Goal: Task Accomplishment & Management: Manage account settings

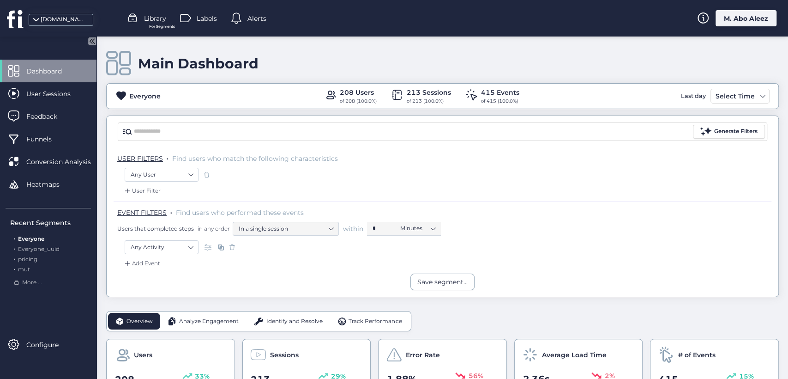
click at [210, 244] on span at bounding box center [209, 246] width 9 height 9
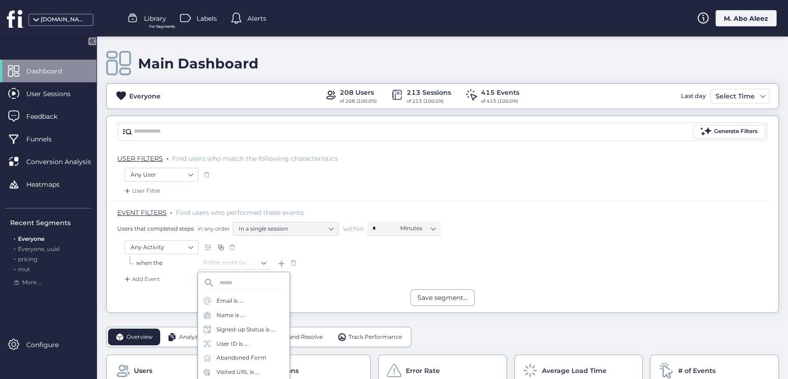
click at [295, 265] on span at bounding box center [293, 262] width 9 height 9
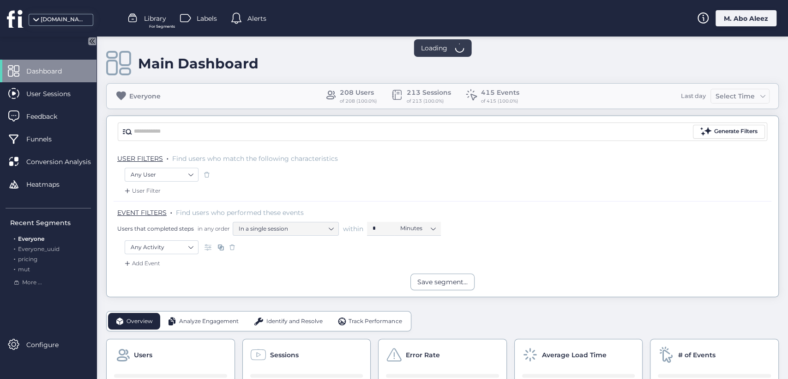
click at [222, 245] on span at bounding box center [220, 246] width 9 height 9
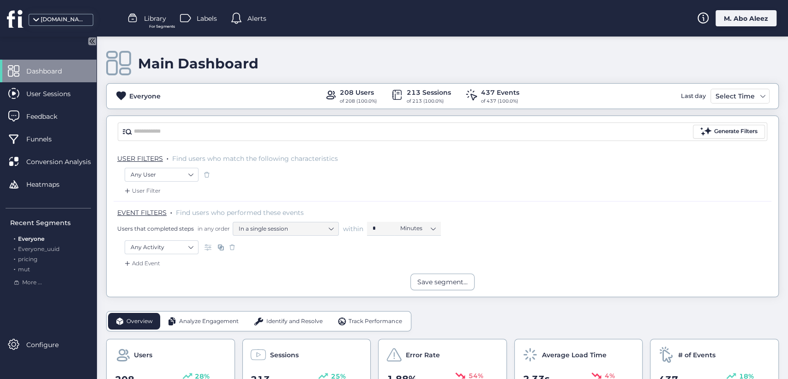
click at [222, 245] on span at bounding box center [220, 246] width 9 height 9
click at [196, 18] on div "Labels" at bounding box center [198, 19] width 37 height 14
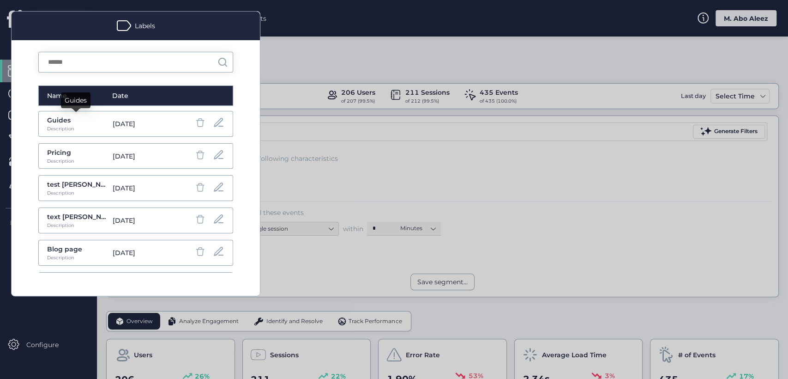
click at [65, 114] on div "Guides" at bounding box center [76, 103] width 30 height 22
click at [62, 116] on div "Guides" at bounding box center [77, 120] width 61 height 10
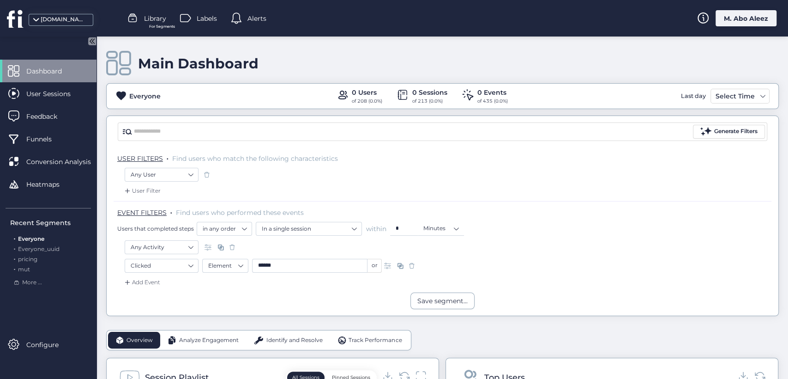
scroll to position [14, 0]
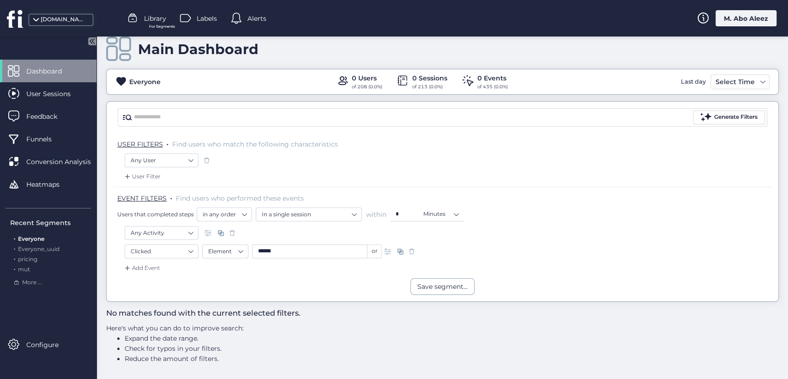
click at [194, 15] on div "Labels" at bounding box center [198, 19] width 37 height 14
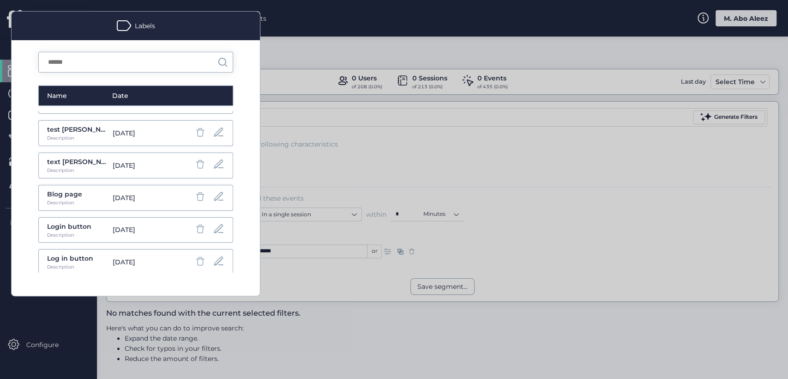
scroll to position [18, 0]
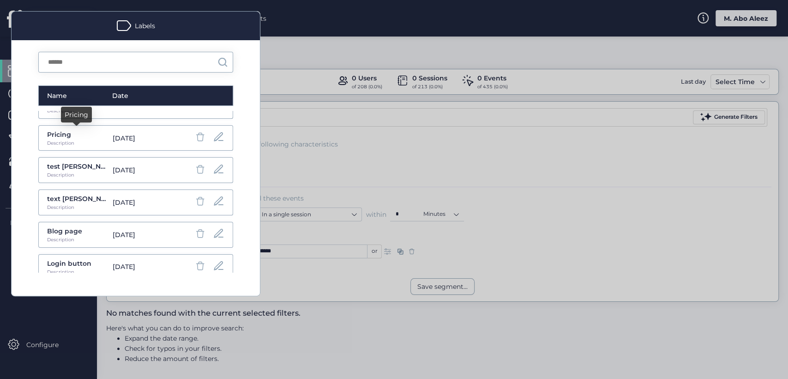
click at [59, 137] on div "Pricing" at bounding box center [77, 134] width 61 height 10
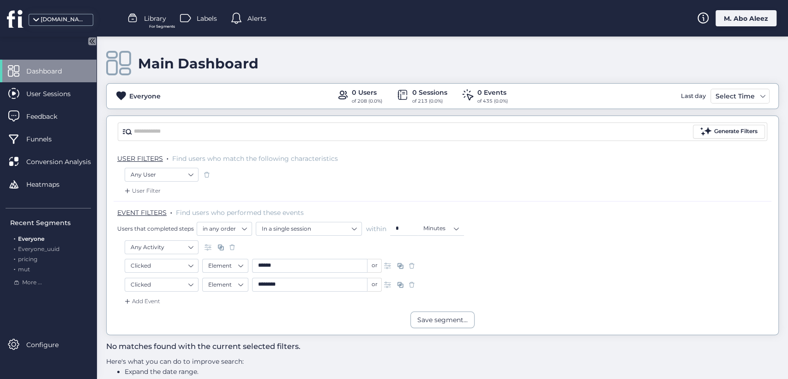
click at [739, 106] on div "Everyone 0 Users of 208 (0.0%) 0 Sessions of 213 (0.0%) 0 Events of 435 (0.0%) …" at bounding box center [442, 96] width 673 height 26
click at [736, 93] on div "Select Time" at bounding box center [735, 96] width 44 height 11
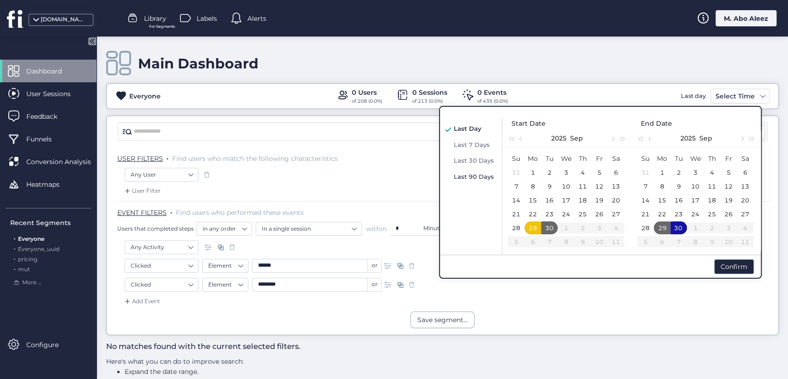
click at [483, 173] on span "Last 90 Days" at bounding box center [474, 176] width 40 height 7
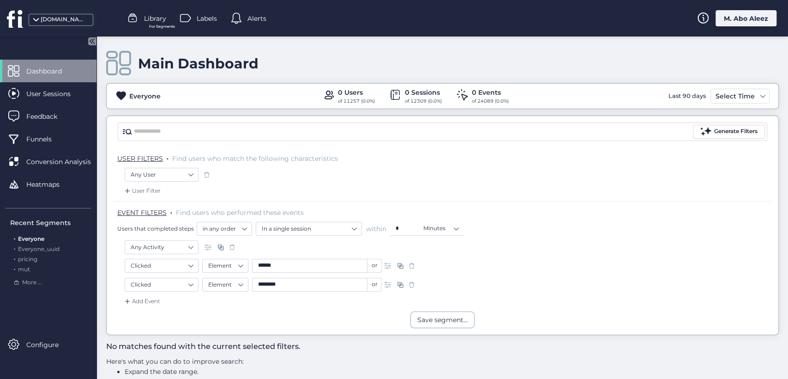
click at [202, 12] on div "Labels" at bounding box center [198, 19] width 37 height 14
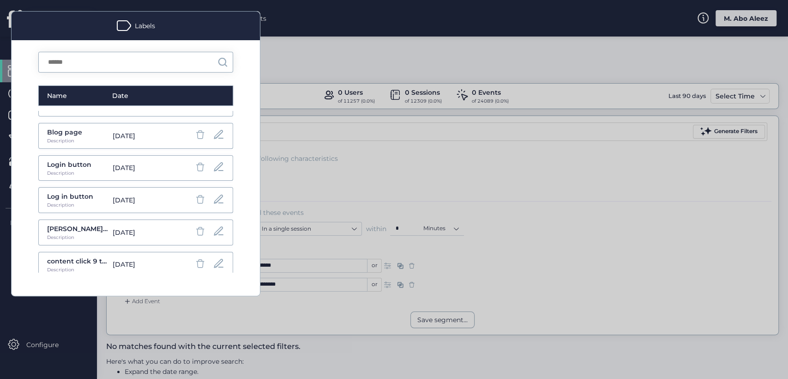
scroll to position [121, 0]
click at [506, 189] on div at bounding box center [394, 189] width 788 height 379
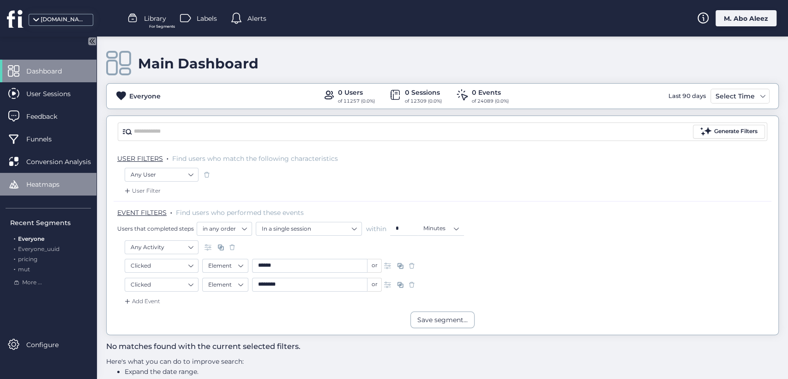
click at [85, 181] on div "Heatmaps" at bounding box center [48, 184] width 97 height 23
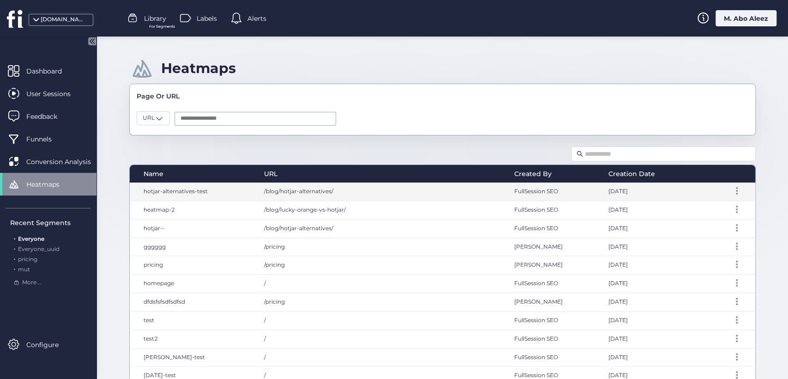
click at [255, 189] on div "/blog/hotjar-alternatives/" at bounding box center [380, 191] width 250 height 18
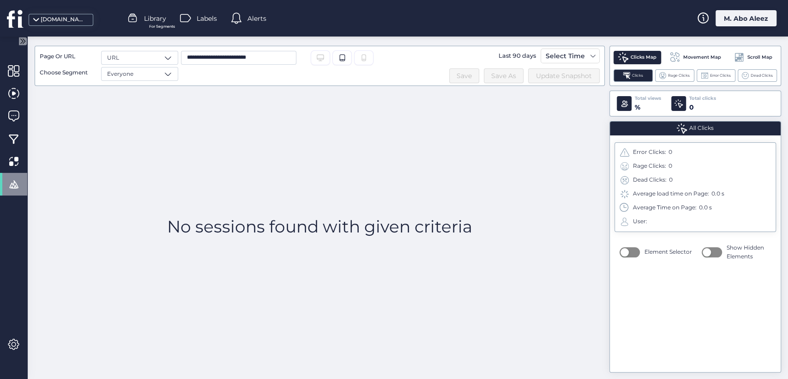
click at [22, 185] on div at bounding box center [13, 184] width 27 height 23
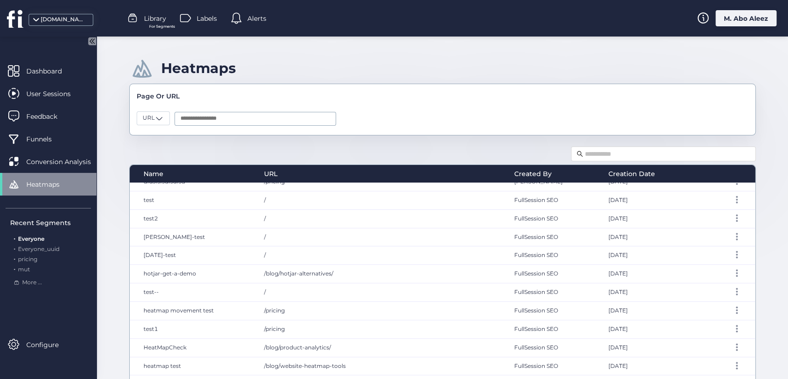
scroll to position [205, 0]
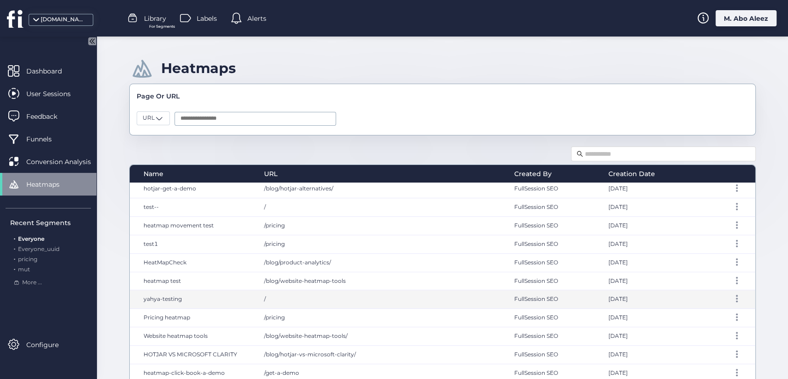
click at [276, 293] on div "/" at bounding box center [380, 299] width 250 height 18
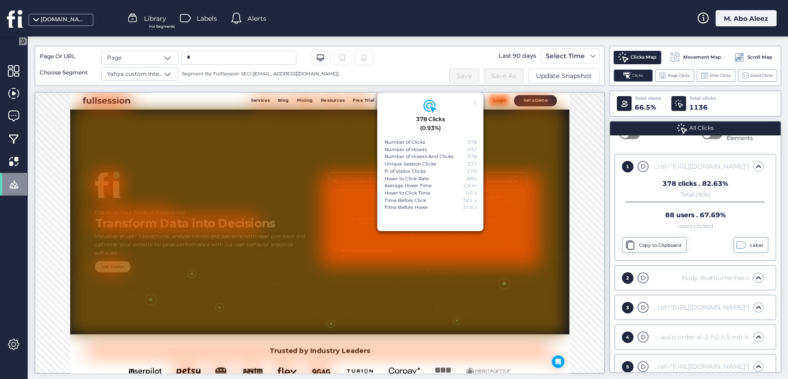
scroll to position [103, 0]
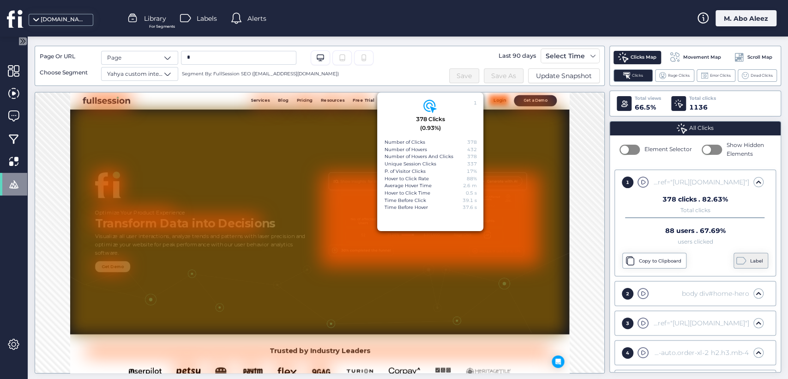
click at [745, 263] on div "Label" at bounding box center [751, 261] width 35 height 16
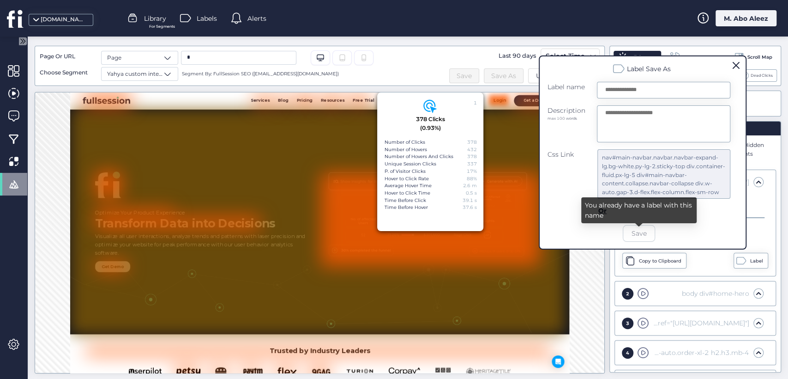
click at [629, 89] on input "text" at bounding box center [663, 90] width 133 height 17
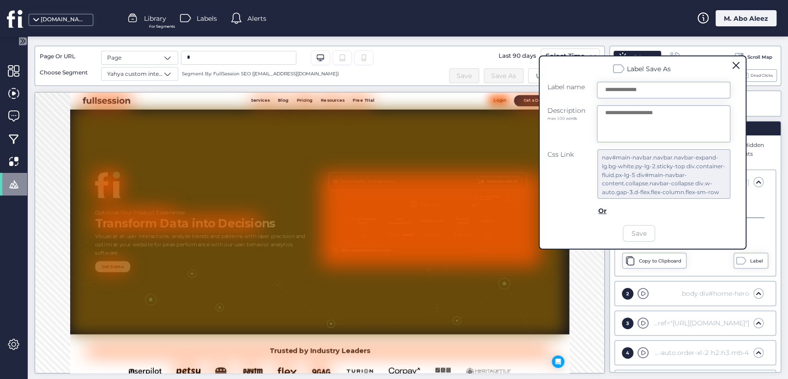
click at [604, 205] on div "Or" at bounding box center [602, 210] width 9 height 10
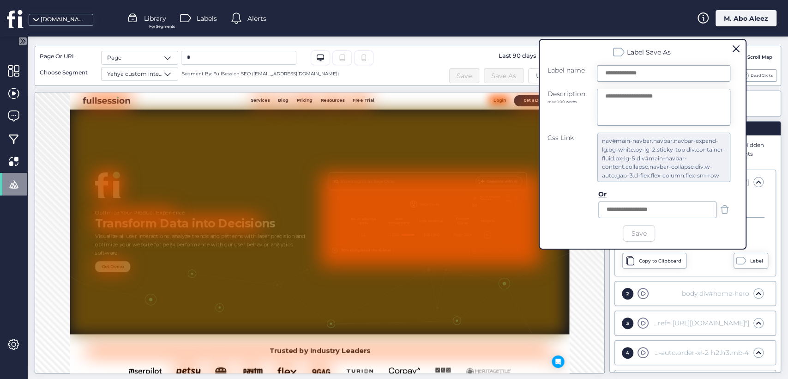
click at [688, 207] on input "text" at bounding box center [657, 209] width 118 height 17
click at [586, 195] on form "Label name Description max 100 words Css Link nav#main-navbar.navbar.navbar-exp…" at bounding box center [639, 153] width 183 height 176
click at [721, 208] on span at bounding box center [725, 210] width 12 height 12
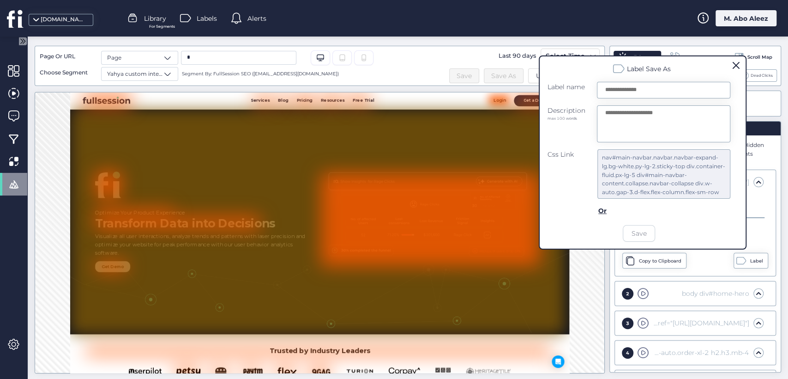
click at [638, 95] on input "text" at bounding box center [663, 90] width 133 height 17
type input "*"
type input "********"
click at [640, 113] on textarea at bounding box center [663, 123] width 133 height 37
type textarea "*******"
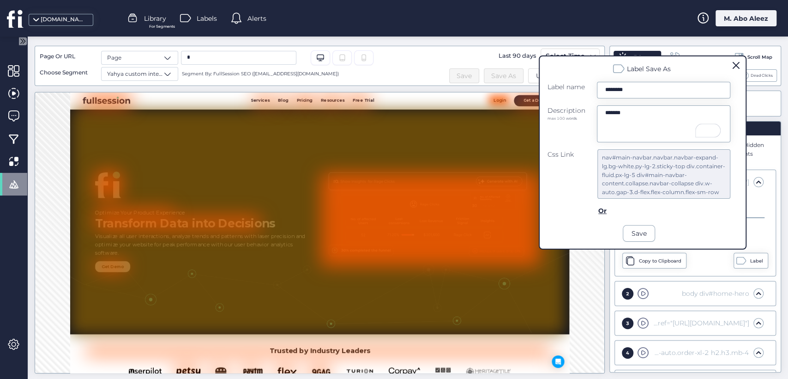
click at [605, 209] on div "Or" at bounding box center [602, 210] width 9 height 10
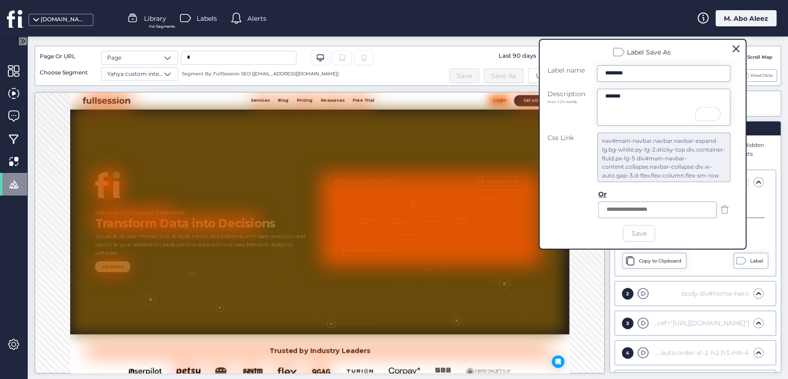
click at [610, 212] on input "text" at bounding box center [657, 209] width 118 height 17
type input "**********"
click at [604, 195] on div "Or" at bounding box center [602, 194] width 9 height 10
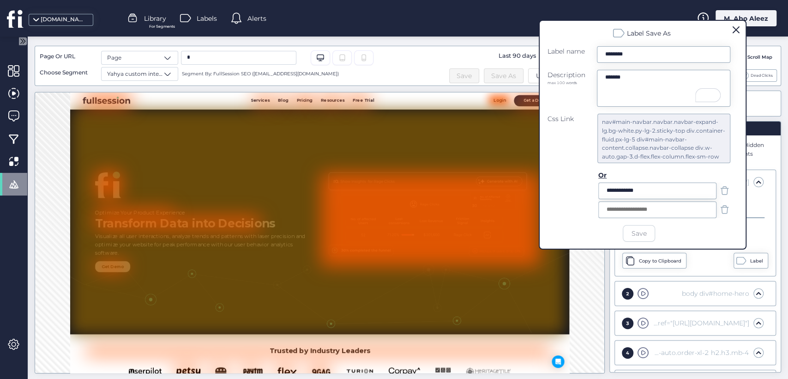
click at [625, 211] on input "text" at bounding box center [657, 209] width 118 height 17
type input "****"
click at [631, 234] on button "Save" at bounding box center [639, 233] width 32 height 17
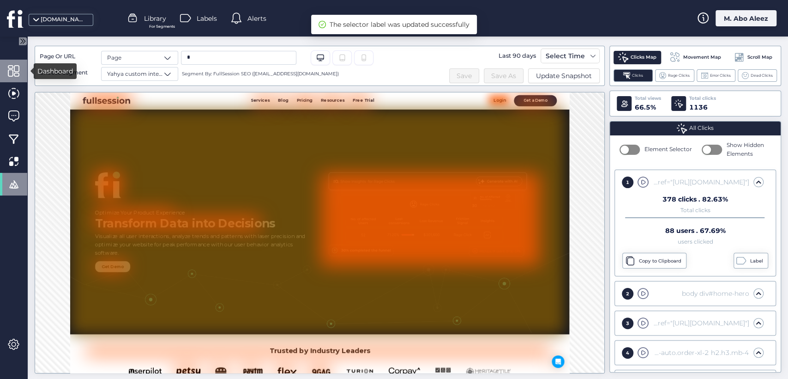
click at [6, 72] on div at bounding box center [13, 71] width 27 height 23
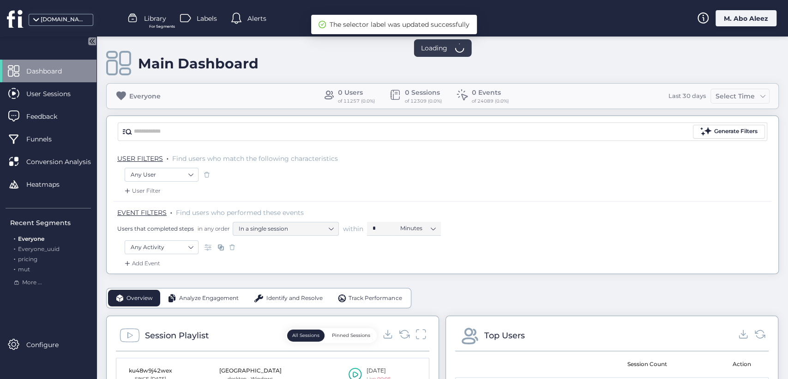
click at [201, 17] on span "Labels" at bounding box center [207, 18] width 20 height 10
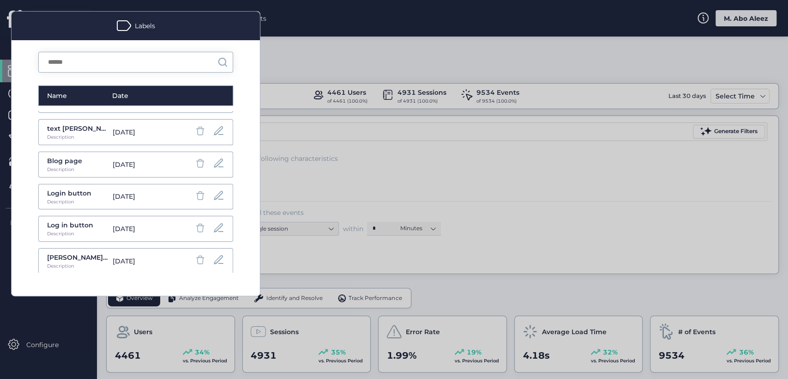
scroll to position [152, 0]
click at [70, 252] on div "mut test" at bounding box center [77, 257] width 61 height 10
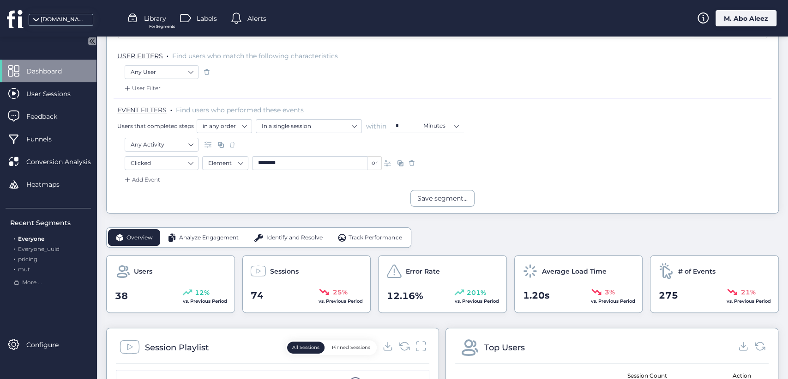
scroll to position [51, 0]
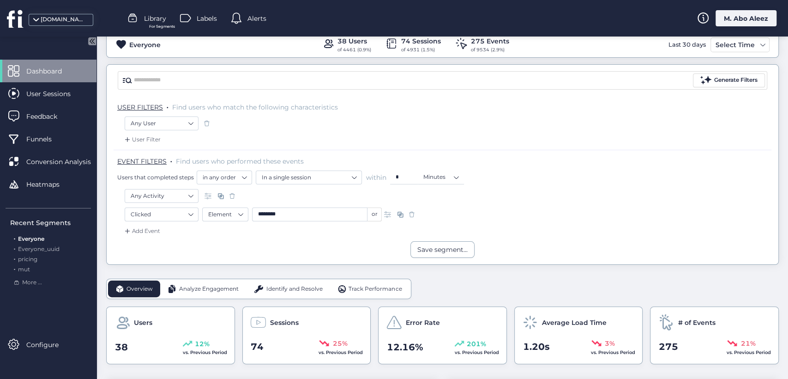
click at [193, 22] on div at bounding box center [187, 19] width 14 height 14
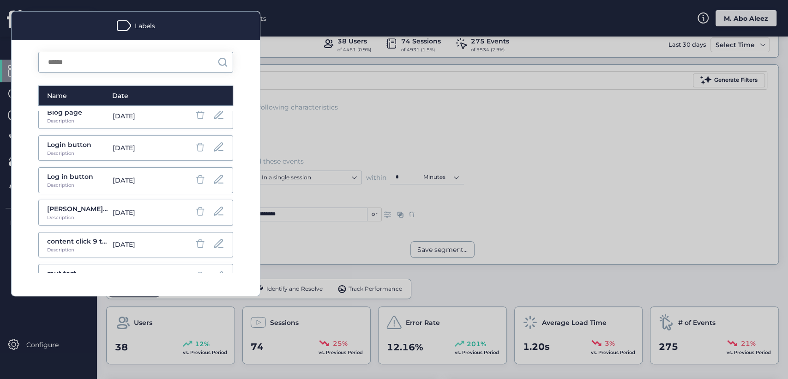
scroll to position [152, 0]
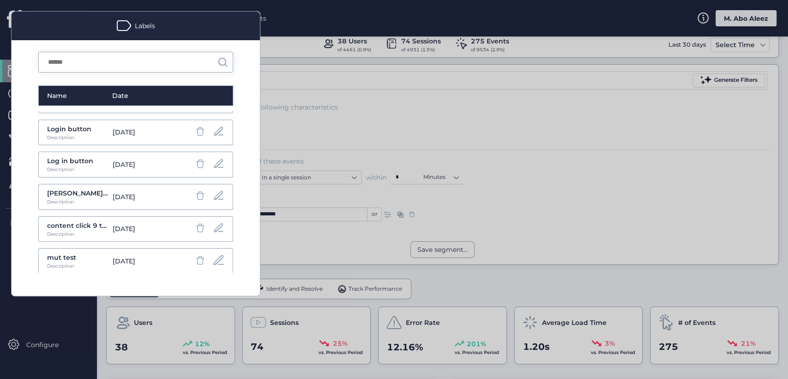
click at [212, 259] on span at bounding box center [218, 260] width 13 height 13
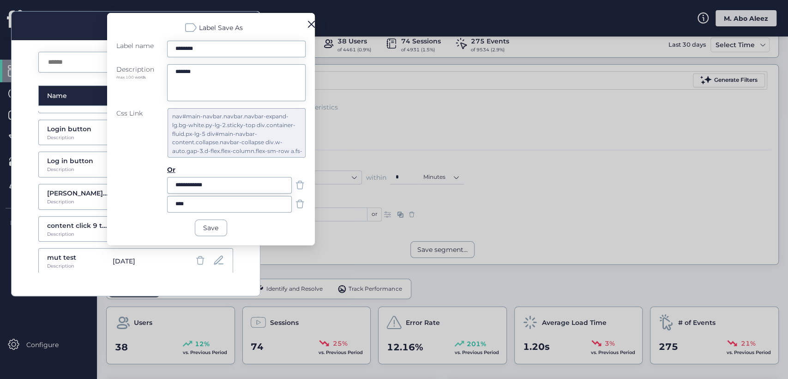
click at [299, 184] on span at bounding box center [300, 185] width 12 height 12
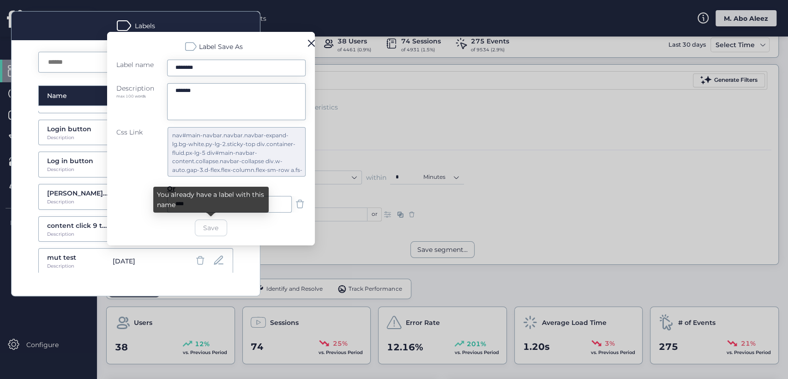
click at [303, 206] on span at bounding box center [300, 204] width 12 height 12
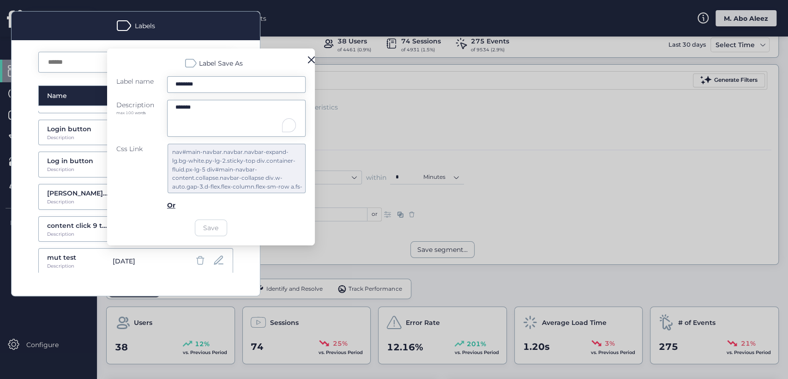
click at [215, 107] on textarea "*******" at bounding box center [236, 118] width 138 height 37
type textarea "*******"
click at [214, 85] on input "********" at bounding box center [236, 84] width 138 height 17
type input "*********"
click at [310, 60] on span at bounding box center [311, 59] width 7 height 7
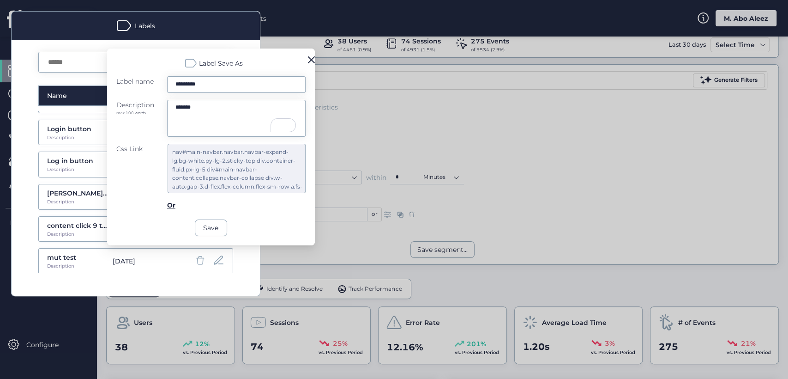
click at [310, 61] on span at bounding box center [311, 59] width 7 height 7
click at [310, 56] on span at bounding box center [311, 59] width 7 height 7
click at [343, 121] on div at bounding box center [394, 189] width 788 height 379
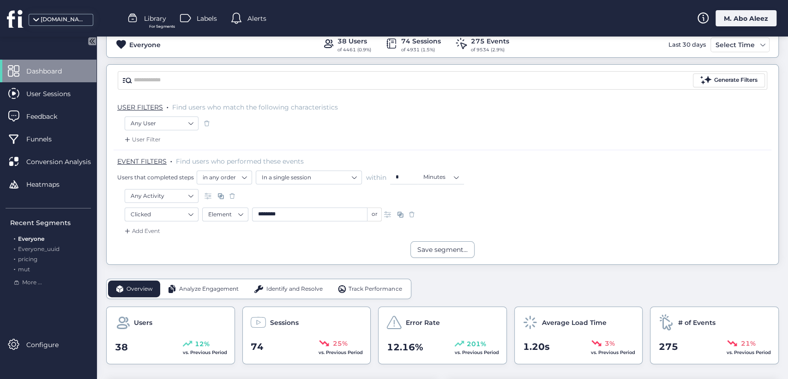
click at [200, 18] on span "Labels" at bounding box center [207, 18] width 20 height 10
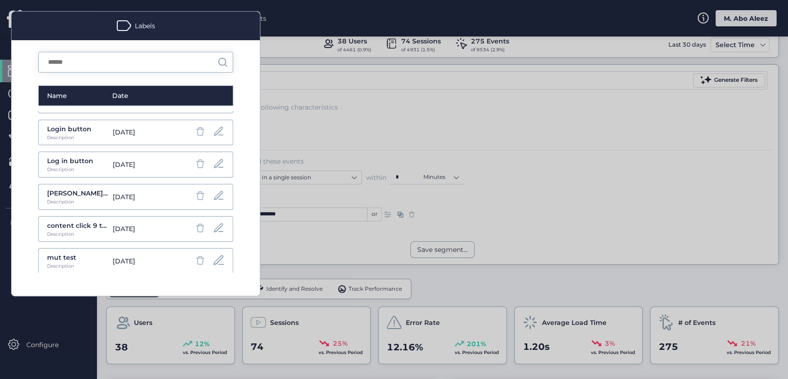
click at [212, 259] on span at bounding box center [218, 260] width 13 height 13
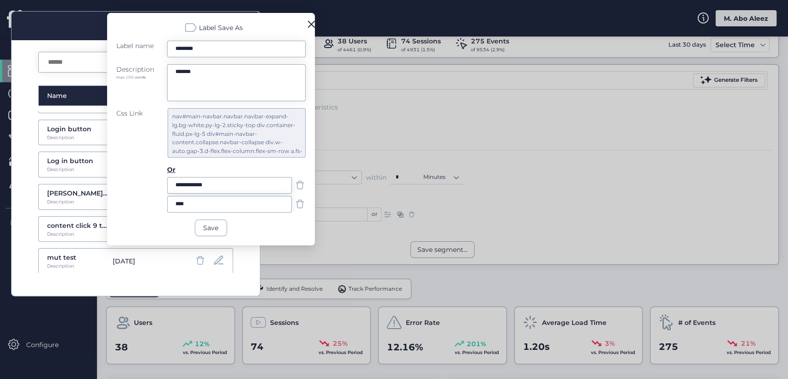
click at [310, 27] on span at bounding box center [311, 24] width 7 height 7
click at [312, 22] on span at bounding box center [311, 24] width 7 height 7
click at [297, 21] on div "**********" at bounding box center [211, 129] width 208 height 232
click at [316, 18] on div at bounding box center [394, 189] width 788 height 379
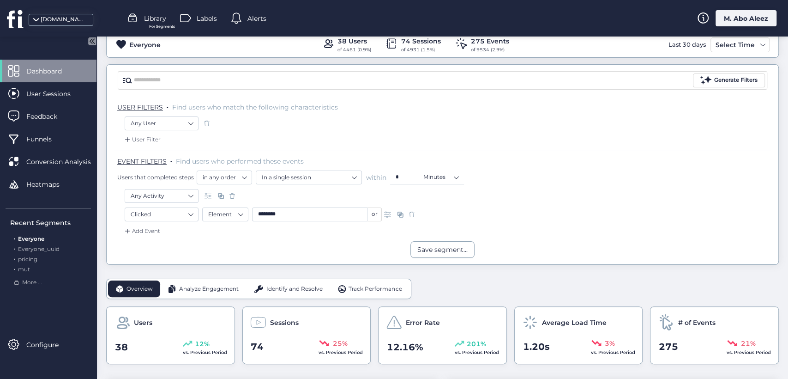
click at [313, 23] on div "[DOMAIN_NAME] Library For Segments Labels Alerts M. Abo Aleez" at bounding box center [394, 18] width 788 height 36
click at [220, 12] on div "Labels" at bounding box center [205, 19] width 51 height 14
click at [205, 19] on span "Labels" at bounding box center [207, 18] width 20 height 10
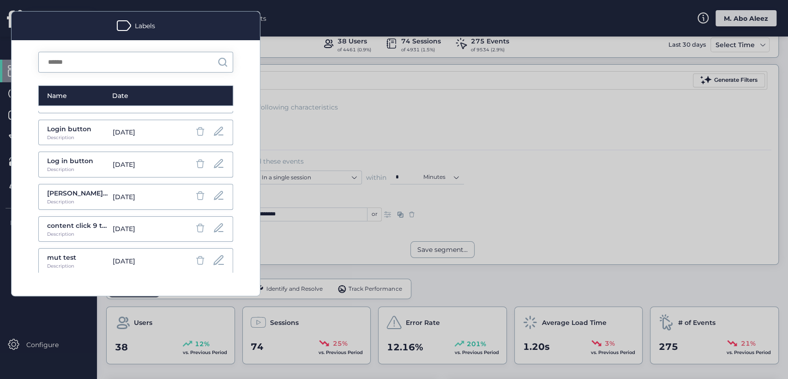
click at [212, 255] on span at bounding box center [218, 260] width 13 height 13
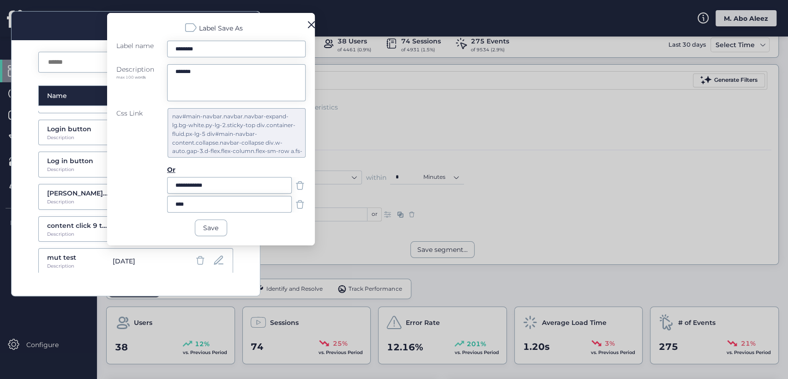
click at [392, 144] on div at bounding box center [394, 189] width 788 height 379
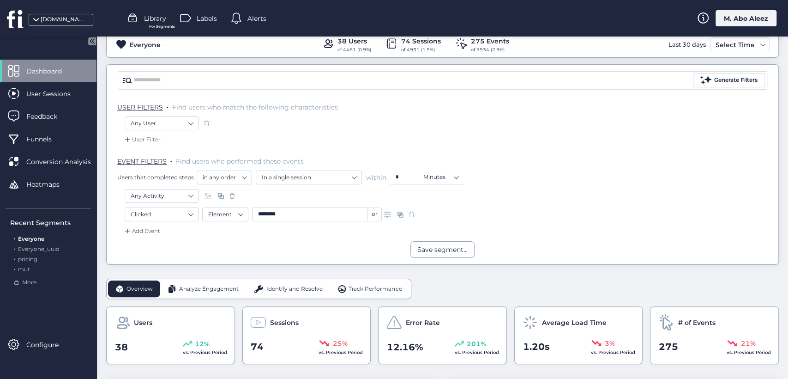
click at [210, 14] on span "Labels" at bounding box center [207, 18] width 20 height 10
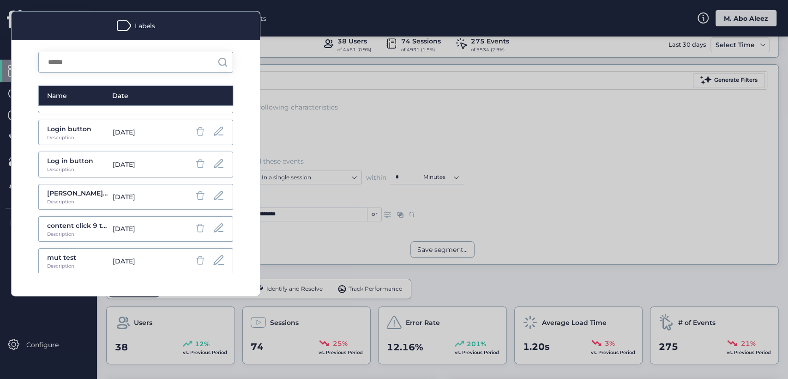
click at [212, 260] on span at bounding box center [218, 260] width 13 height 13
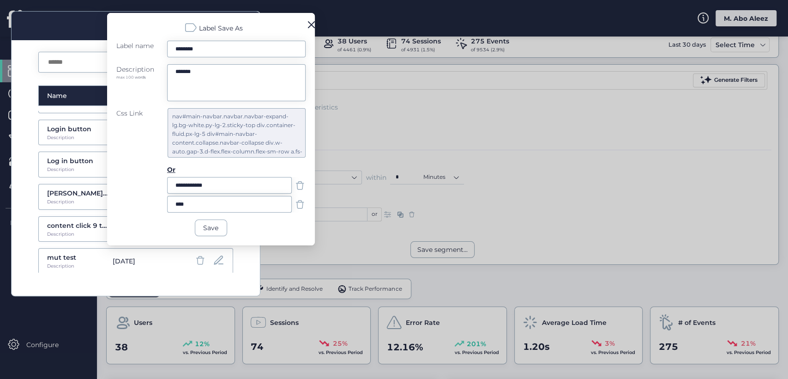
click at [316, 22] on div at bounding box center [394, 189] width 788 height 379
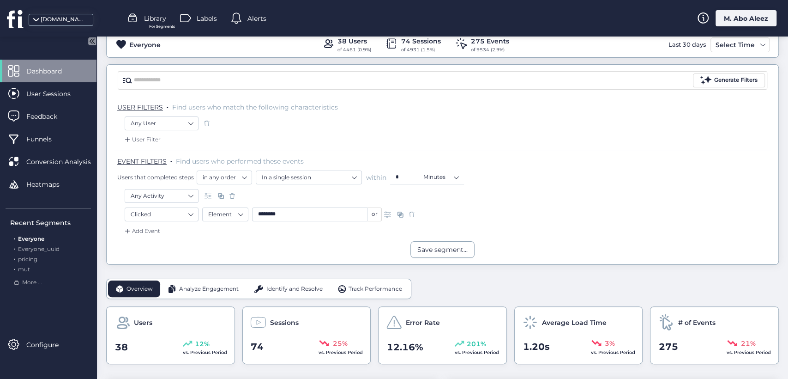
click at [209, 22] on span "Labels" at bounding box center [207, 18] width 20 height 10
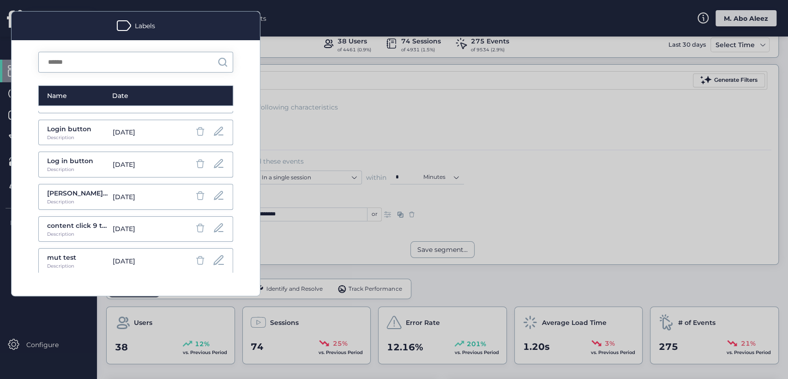
click at [212, 258] on span at bounding box center [218, 260] width 13 height 13
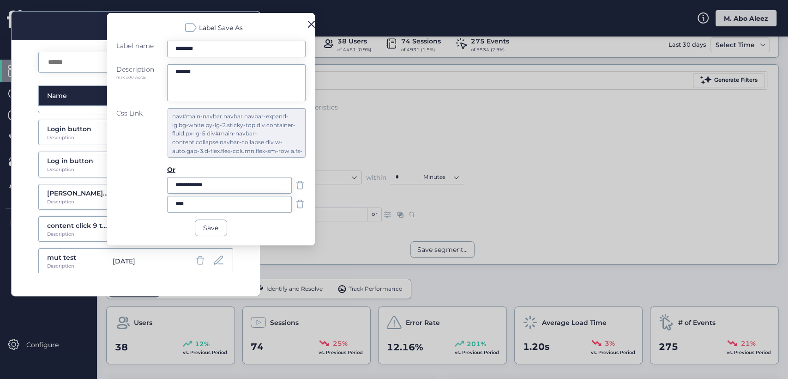
click at [310, 23] on span at bounding box center [311, 24] width 7 height 7
click at [310, 25] on span at bounding box center [311, 24] width 7 height 7
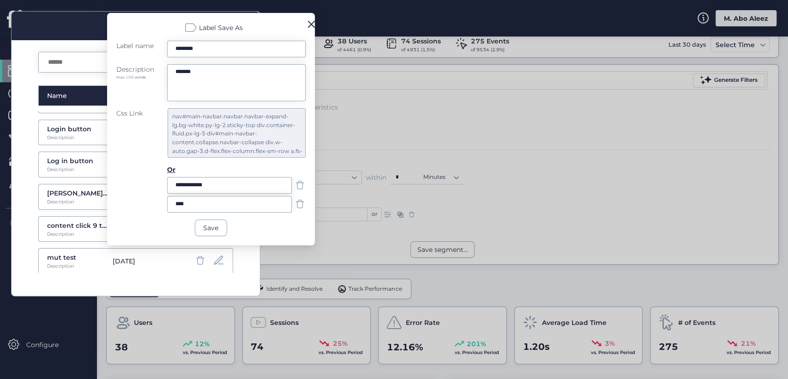
click at [396, 133] on div at bounding box center [394, 189] width 788 height 379
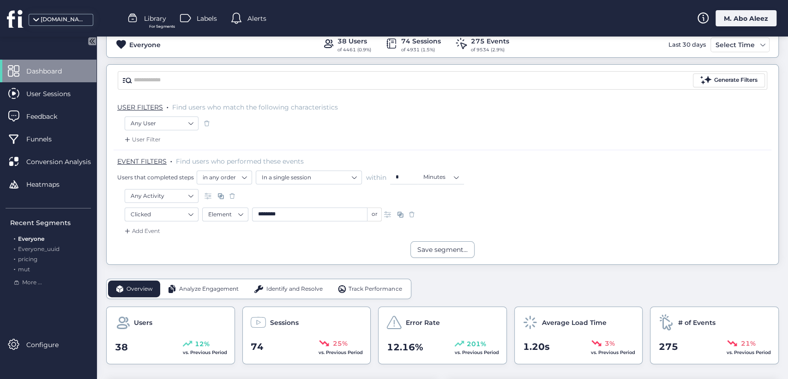
click at [198, 14] on span "Labels" at bounding box center [207, 18] width 20 height 10
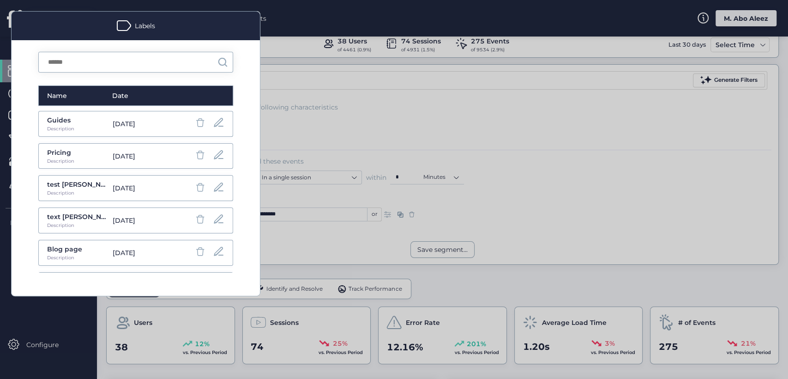
click at [356, 87] on div at bounding box center [394, 189] width 788 height 379
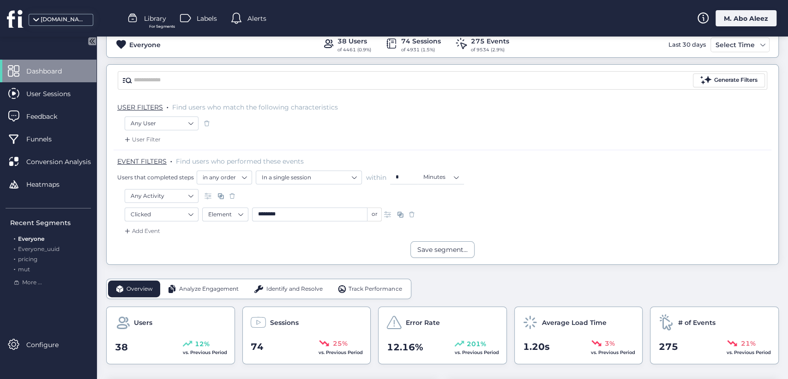
click at [252, 13] on span "Alerts" at bounding box center [257, 18] width 19 height 10
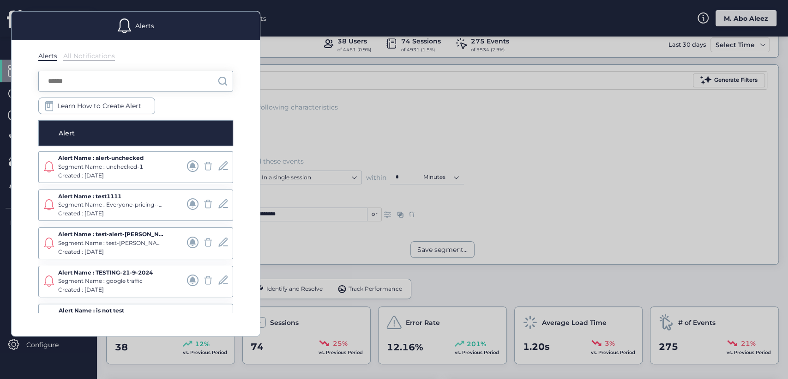
click at [208, 168] on div at bounding box center [208, 166] width 42 height 13
click at [218, 167] on span at bounding box center [224, 166] width 12 height 12
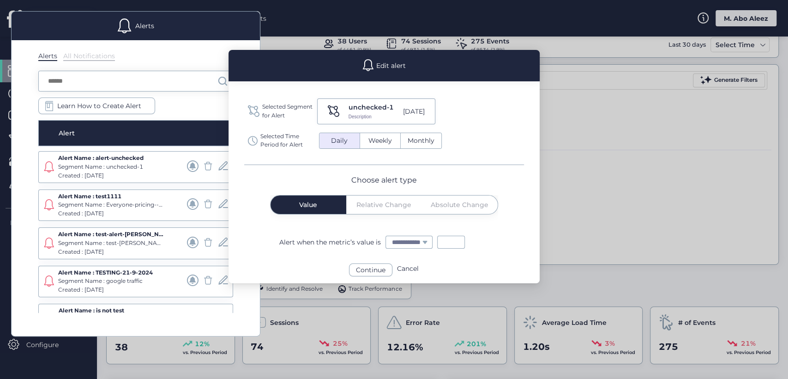
click at [567, 148] on div at bounding box center [394, 189] width 788 height 379
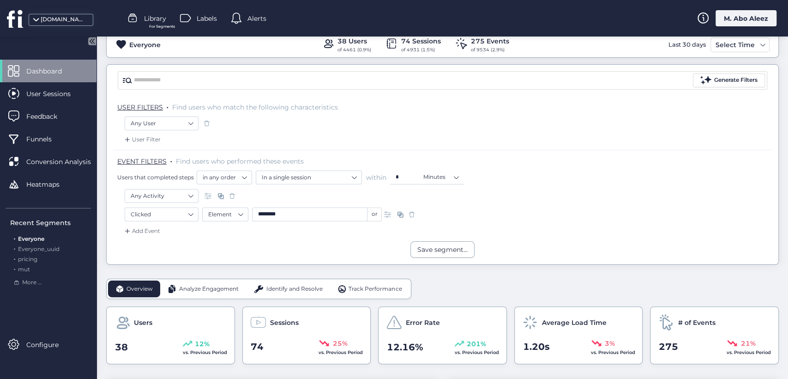
click at [128, 17] on span at bounding box center [132, 18] width 11 height 11
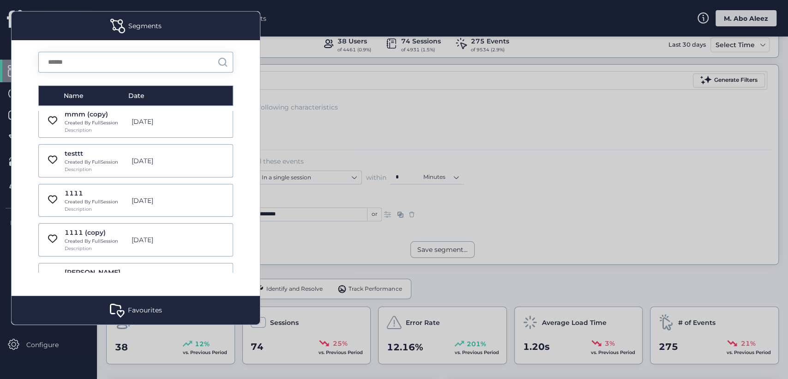
scroll to position [6520, 0]
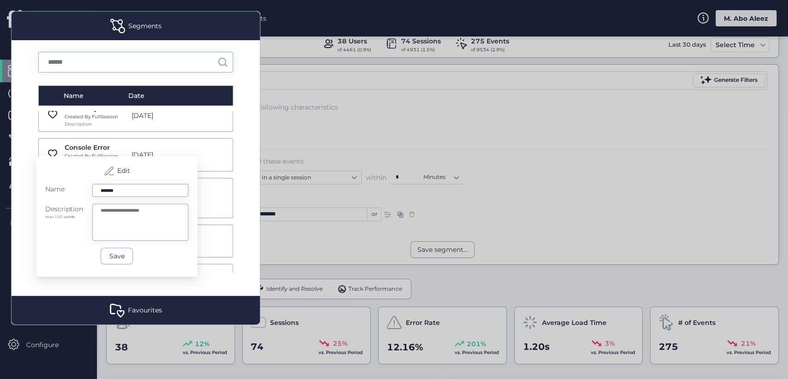
click at [203, 168] on div "Edit Name ******* Description max 100 words Save" at bounding box center [120, 216] width 169 height 121
click at [62, 171] on div "Edit" at bounding box center [116, 171] width 143 height 12
click at [32, 165] on div "Name Date google traffic Created By FullSession Description [DATE] Google Traff…" at bounding box center [136, 167] width 248 height 255
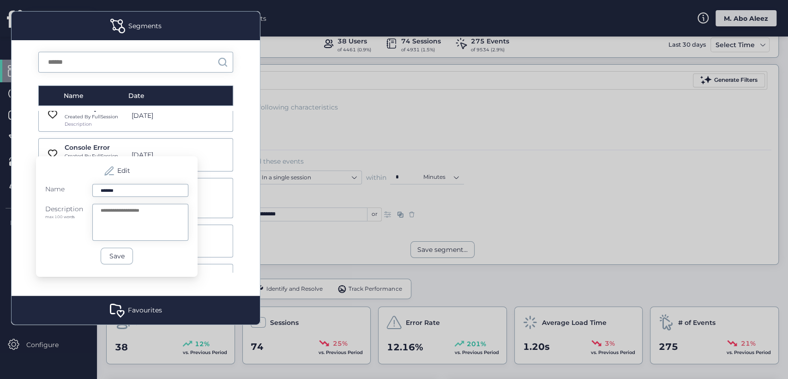
click at [166, 169] on div "Edit" at bounding box center [116, 171] width 143 height 12
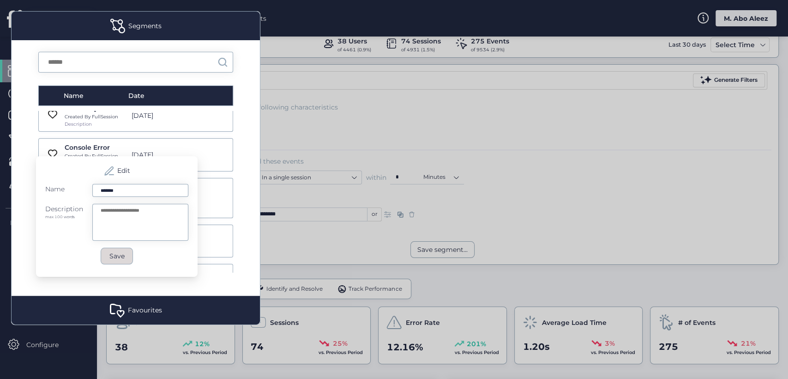
click at [121, 258] on button "Save" at bounding box center [117, 256] width 32 height 17
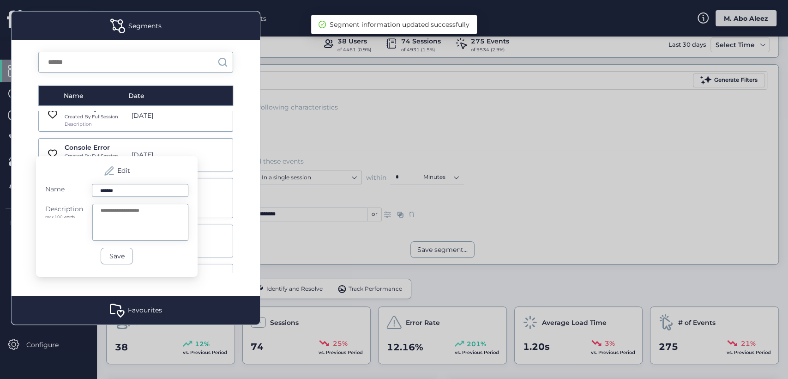
click at [175, 165] on div "Edit" at bounding box center [116, 171] width 143 height 12
click at [244, 183] on div "Name Date google traffic Created By FullSession Description [DATE] Google Traff…" at bounding box center [136, 167] width 248 height 255
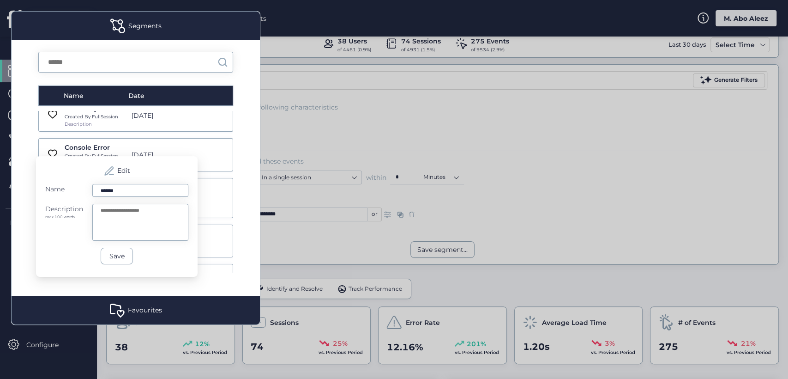
scroll to position [6379, 0]
click at [234, 198] on div "Name Date google traffic Created By FullSession Description [DATE] Google Traff…" at bounding box center [136, 167] width 248 height 255
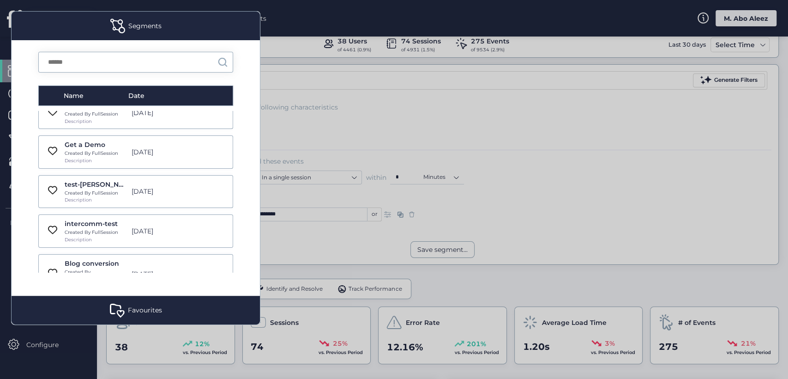
scroll to position [6520, 0]
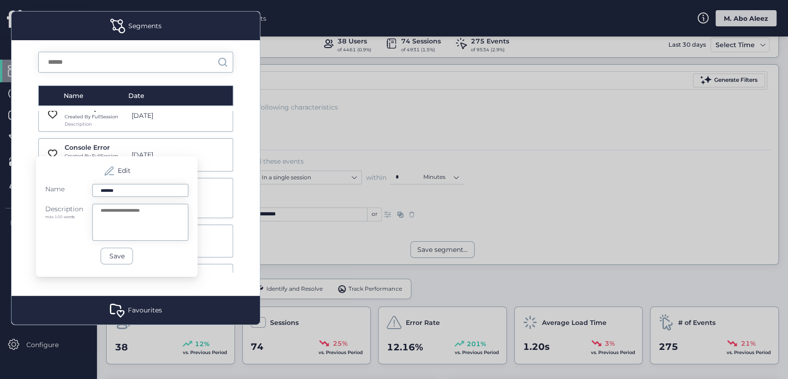
click at [248, 217] on div "Name Date google traffic Created By FullSession Description [DATE] Google Traff…" at bounding box center [136, 167] width 248 height 255
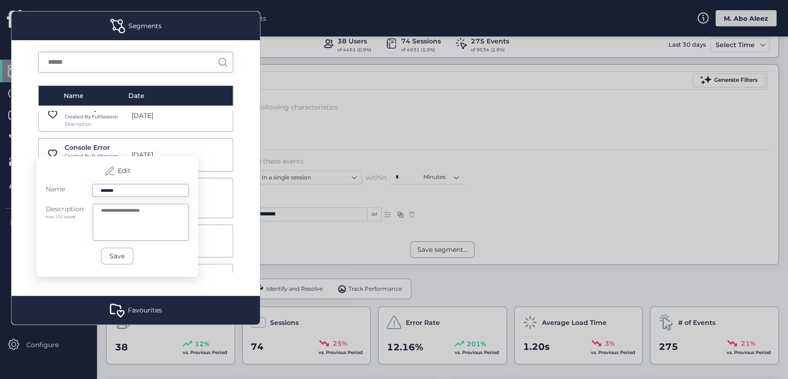
click at [204, 194] on div "Edit Name ******* Description max 100 words Save" at bounding box center [120, 216] width 169 height 121
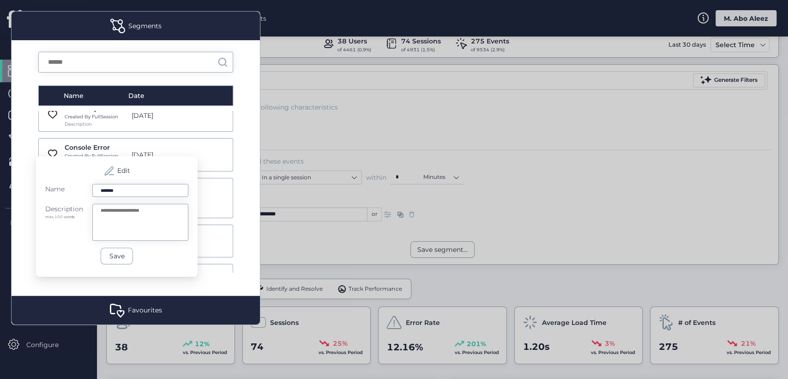
click at [203, 207] on div "Edit Name ******* Description max 100 words Save" at bounding box center [120, 216] width 169 height 121
click at [25, 207] on div "Name Date google traffic Created By FullSession Description [DATE] Google Traff…" at bounding box center [136, 167] width 248 height 255
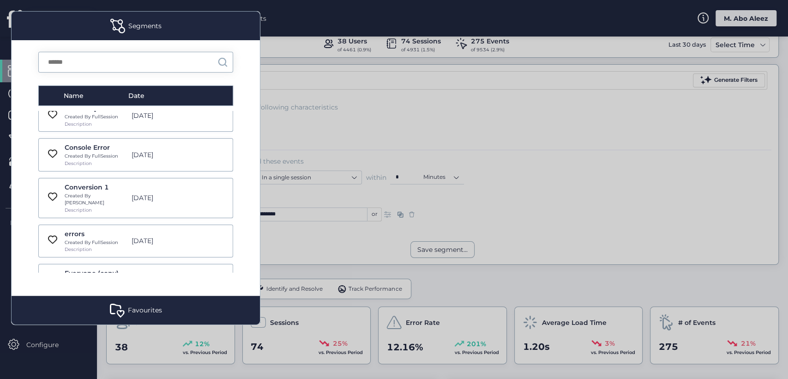
click at [298, 108] on div at bounding box center [394, 189] width 788 height 379
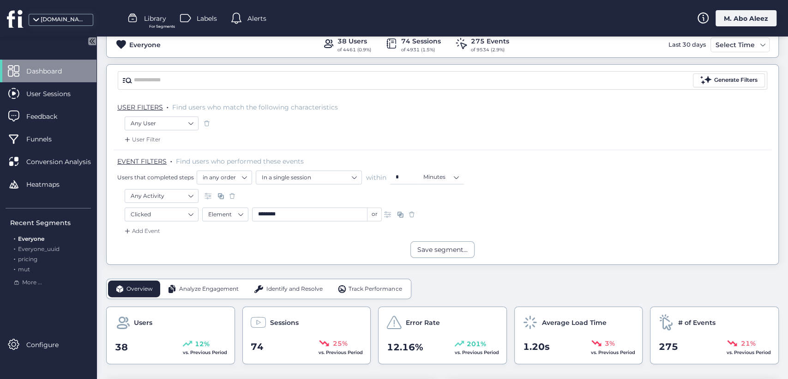
click at [197, 19] on span "Labels" at bounding box center [207, 18] width 20 height 10
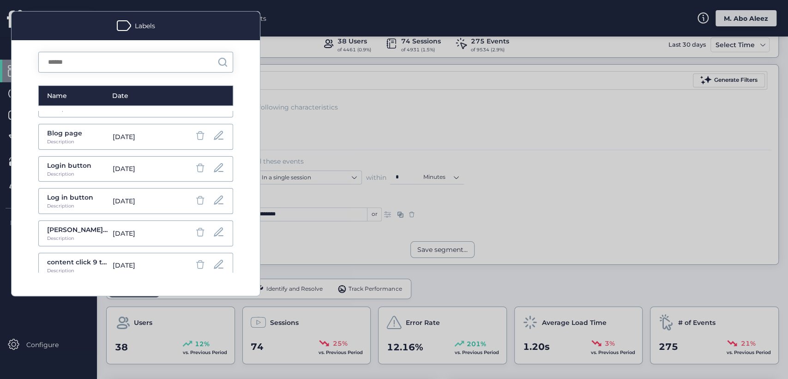
scroll to position [152, 0]
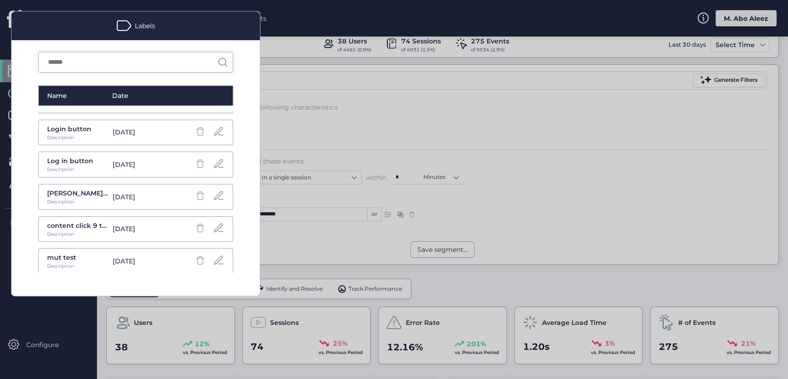
click at [194, 255] on span at bounding box center [200, 260] width 12 height 12
click at [209, 278] on div "Name Date Guides Description [DATE] Pricing Description [DATE] test [PERSON_NAM…" at bounding box center [136, 167] width 248 height 255
click at [212, 260] on span at bounding box center [218, 260] width 13 height 13
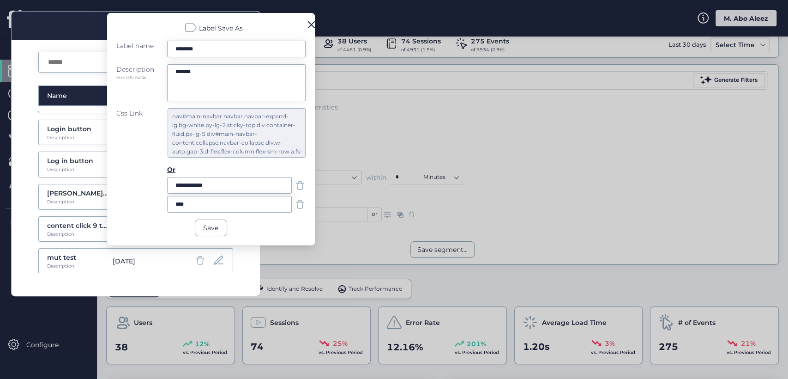
click at [312, 21] on span at bounding box center [311, 24] width 7 height 7
click at [405, 137] on div at bounding box center [394, 189] width 788 height 379
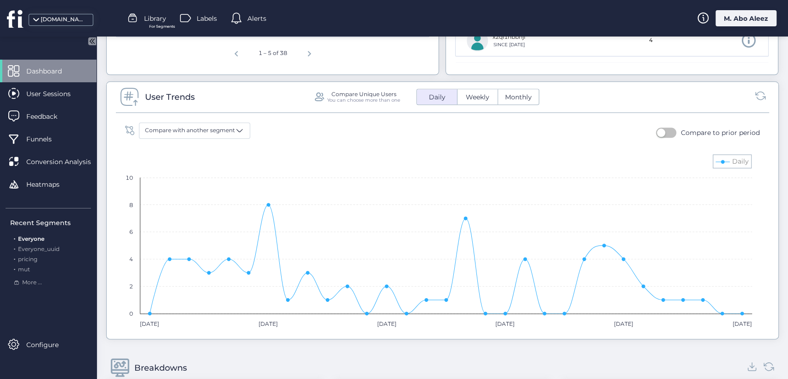
scroll to position [667, 0]
